Goal: Task Accomplishment & Management: Manage account settings

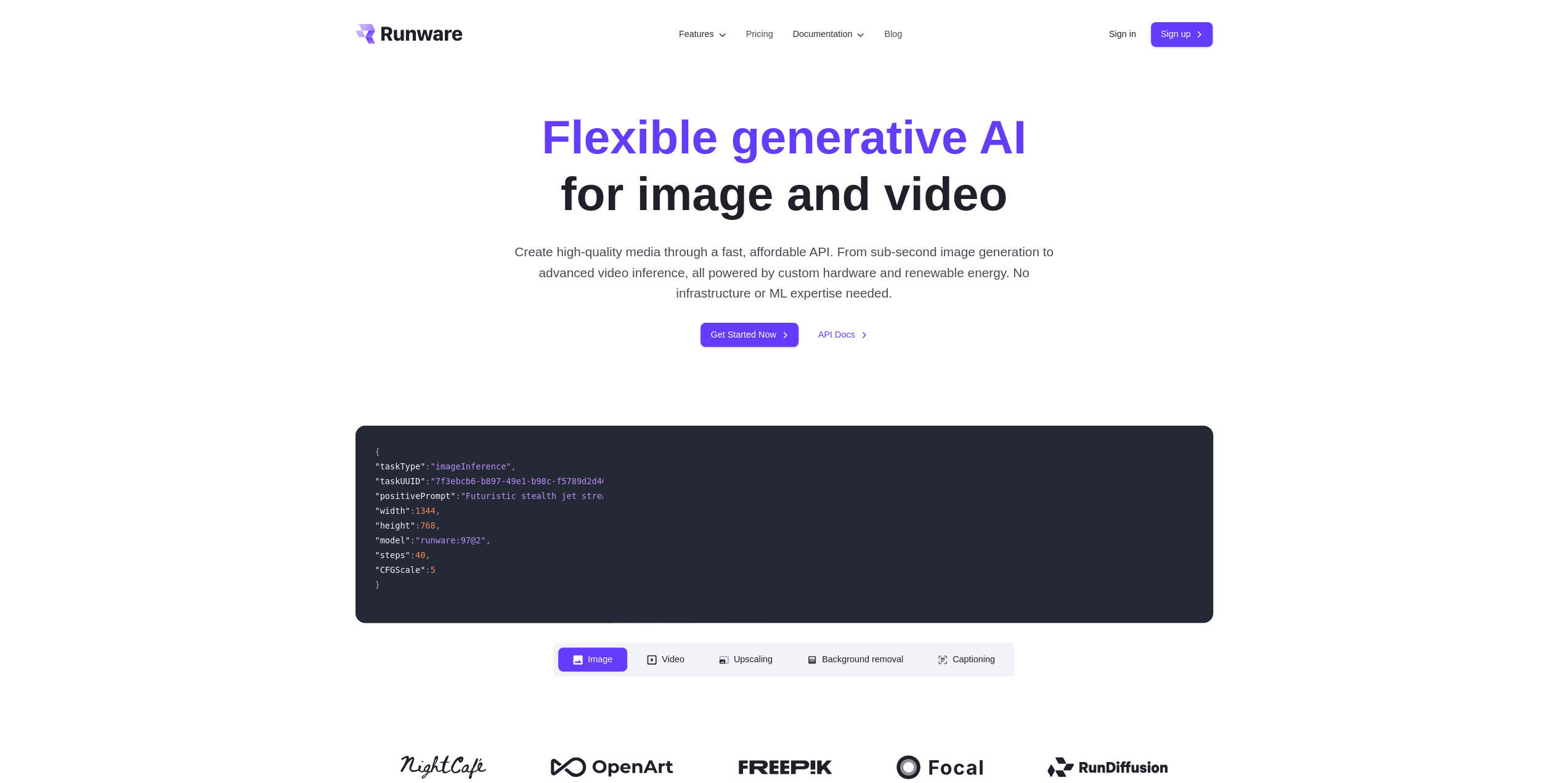
click at [1119, 27] on div "Sign in Sign up" at bounding box center [1161, 34] width 104 height 24
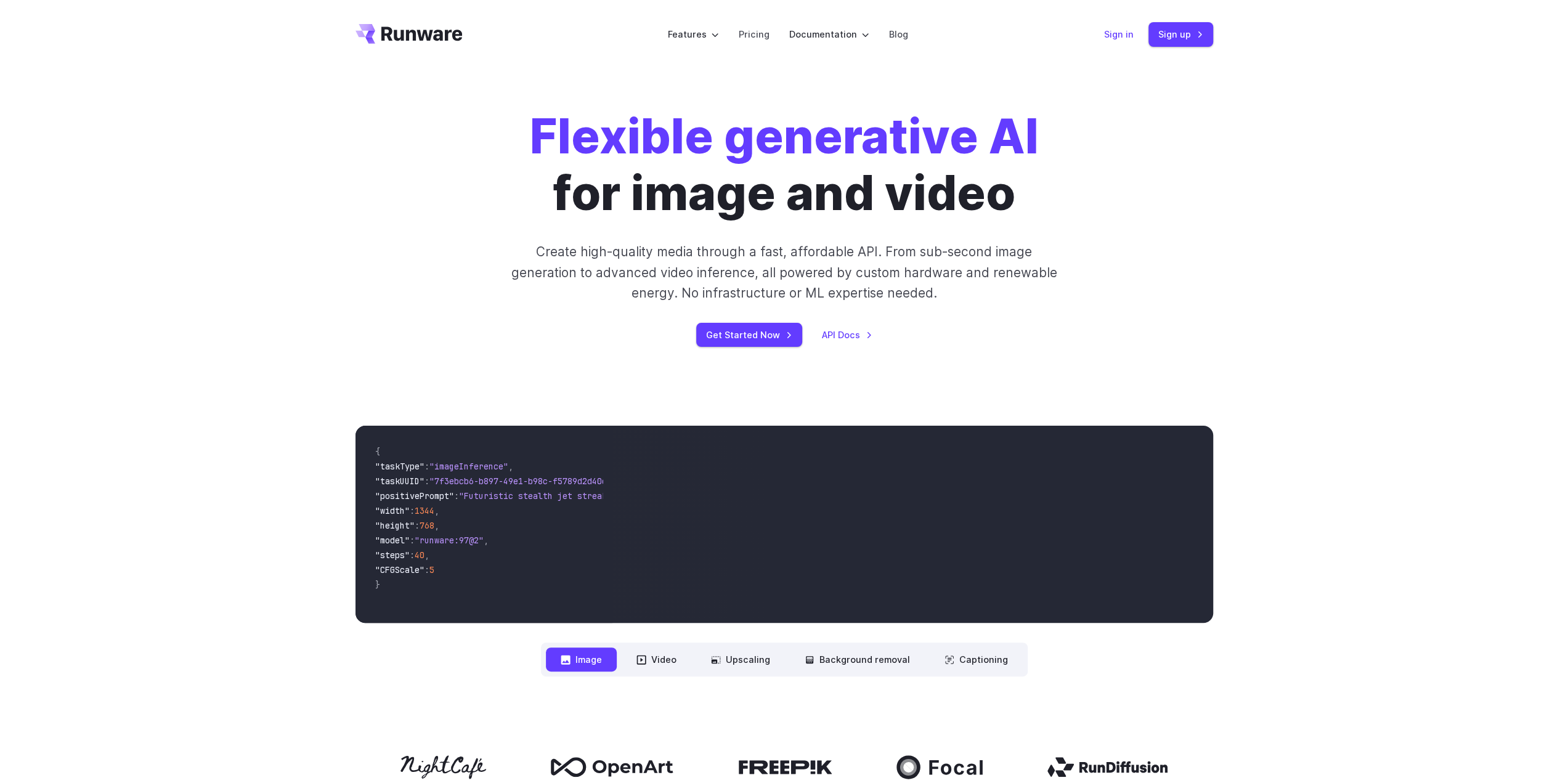
click at [1117, 31] on link "Sign in" at bounding box center [1119, 33] width 29 height 14
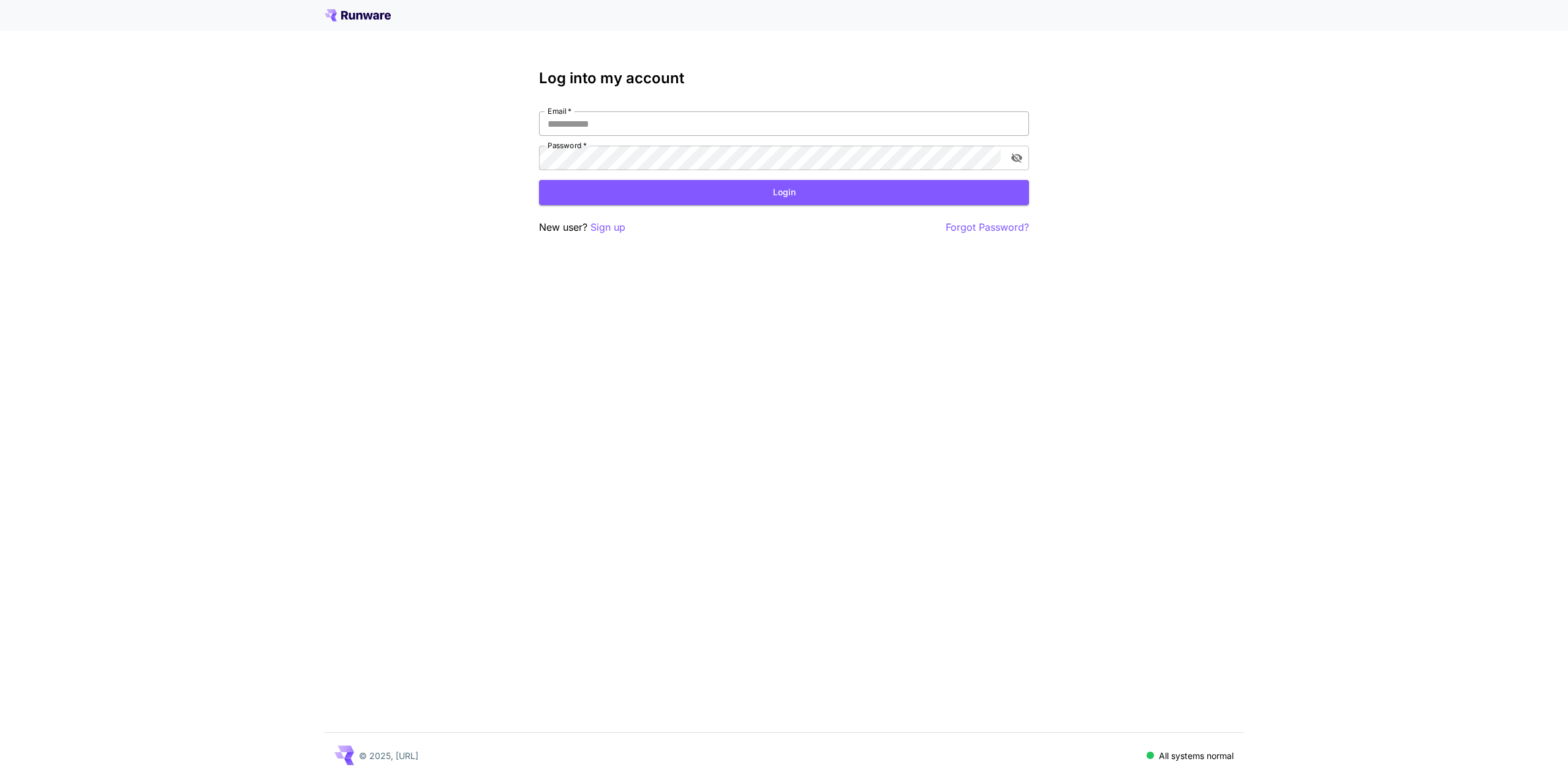
click at [670, 135] on input "Email   *" at bounding box center [783, 124] width 489 height 24
click at [539, 180] on button "Login" at bounding box center [783, 192] width 489 height 25
type input "**********"
click at [684, 184] on button "Login" at bounding box center [783, 192] width 489 height 25
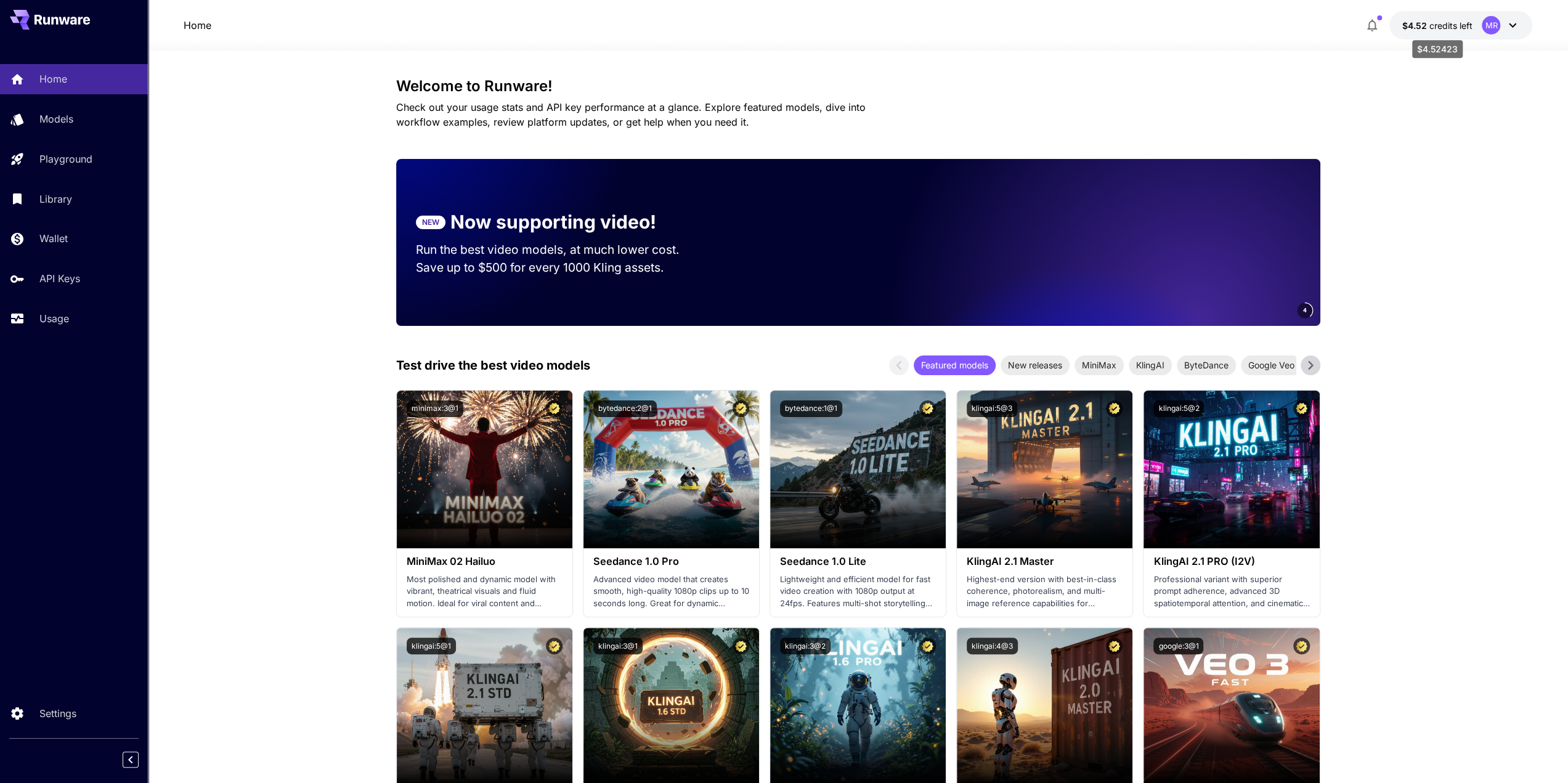
click at [1438, 20] on span "credits left" at bounding box center [1450, 25] width 43 height 11
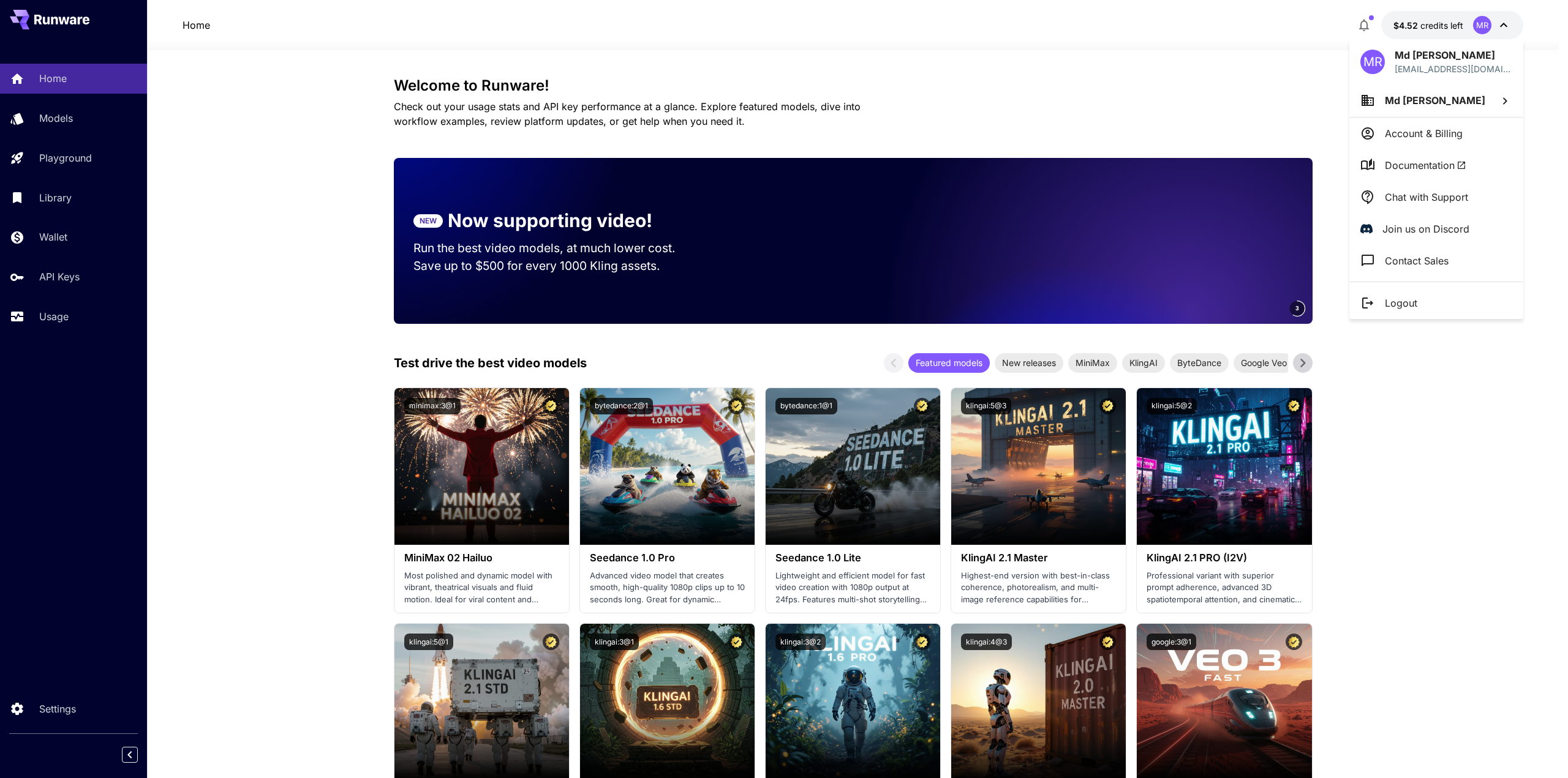
click at [1261, 49] on div at bounding box center [784, 389] width 1568 height 778
